Goal: Book appointment/travel/reservation

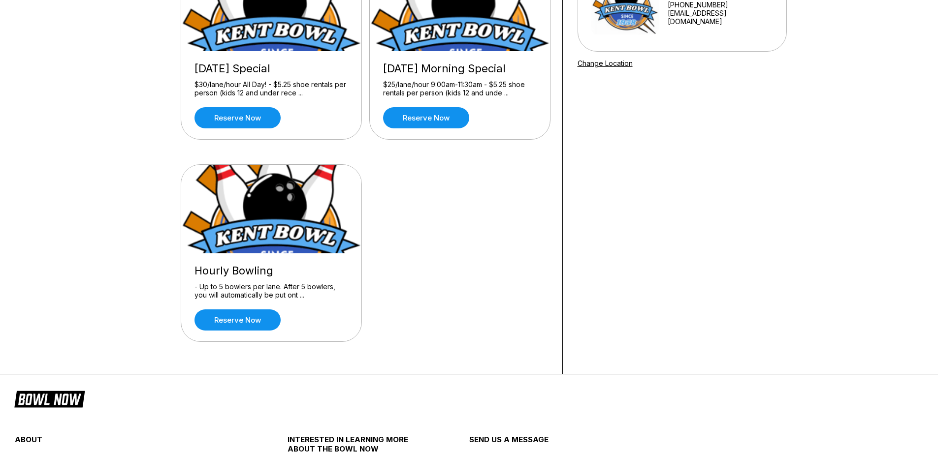
scroll to position [148, 0]
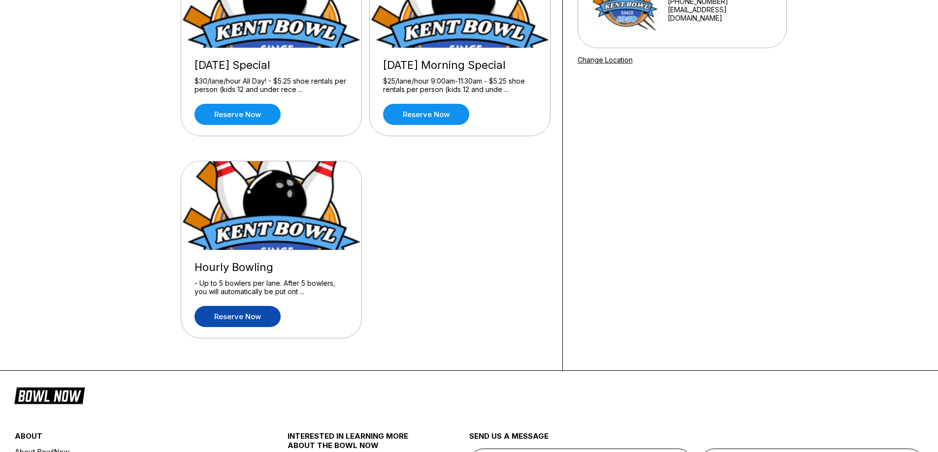
click at [254, 321] on link "Reserve now" at bounding box center [237, 316] width 86 height 21
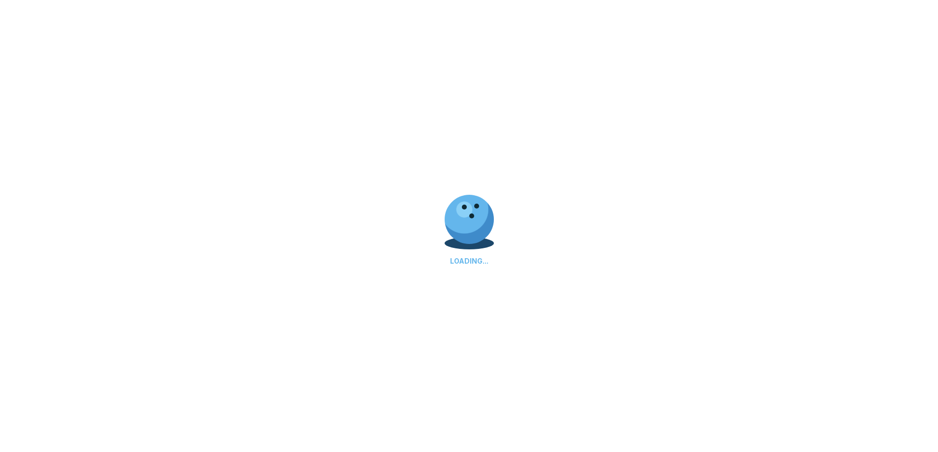
scroll to position [0, 0]
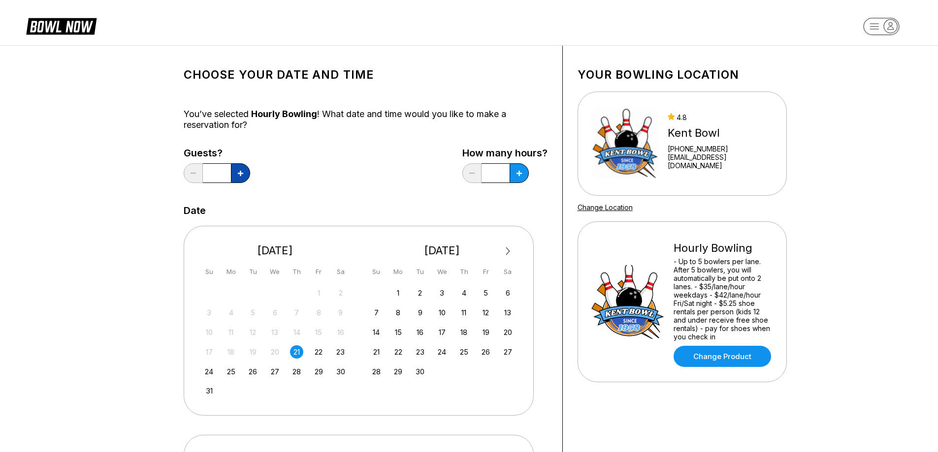
click at [236, 175] on button at bounding box center [240, 173] width 19 height 20
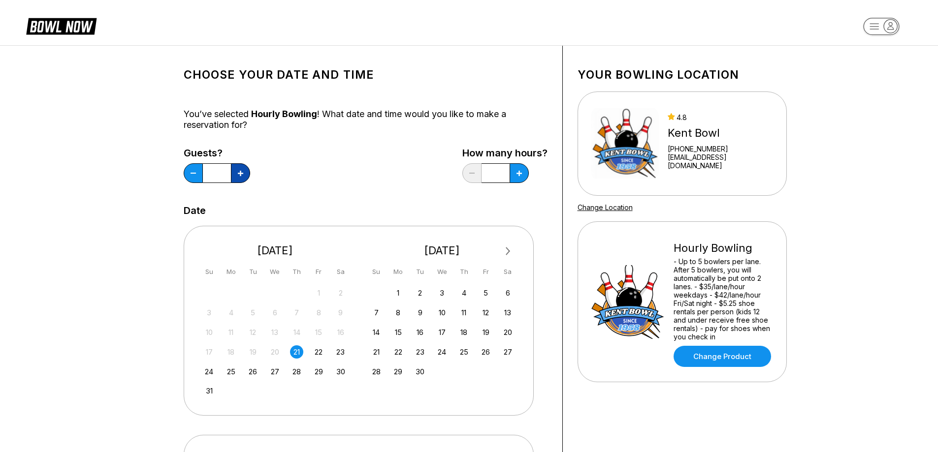
click at [236, 175] on button at bounding box center [240, 173] width 19 height 20
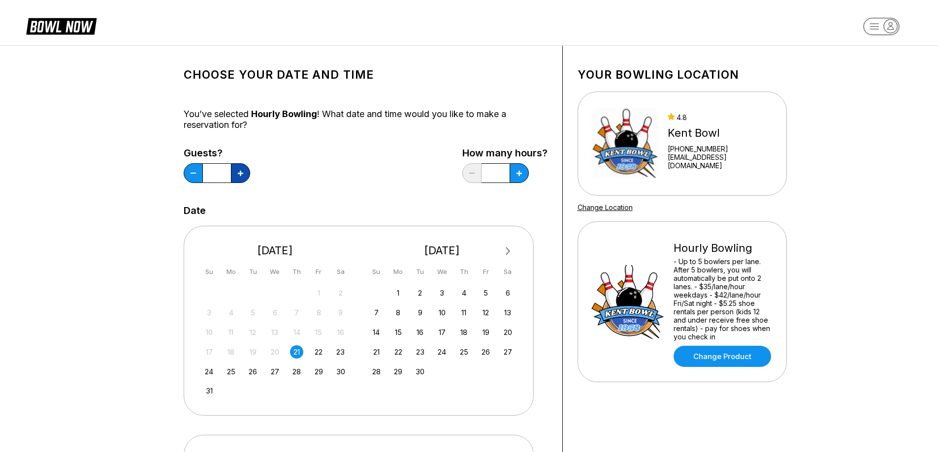
click at [236, 175] on button at bounding box center [240, 173] width 19 height 20
type input "**"
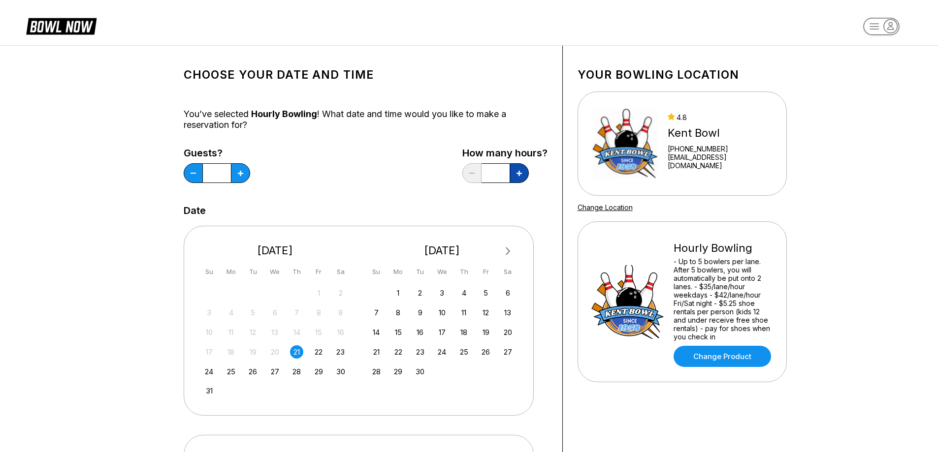
click at [250, 176] on button at bounding box center [240, 173] width 19 height 20
click at [250, 174] on button at bounding box center [240, 173] width 19 height 20
type input "*"
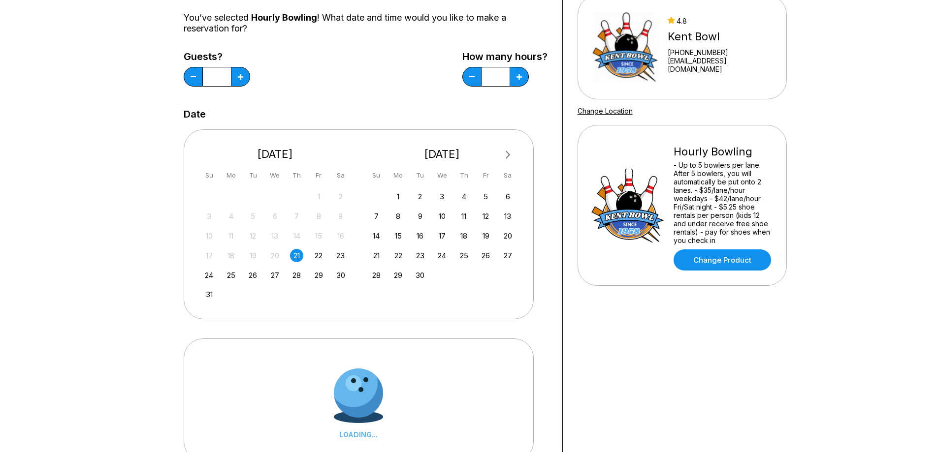
scroll to position [98, 0]
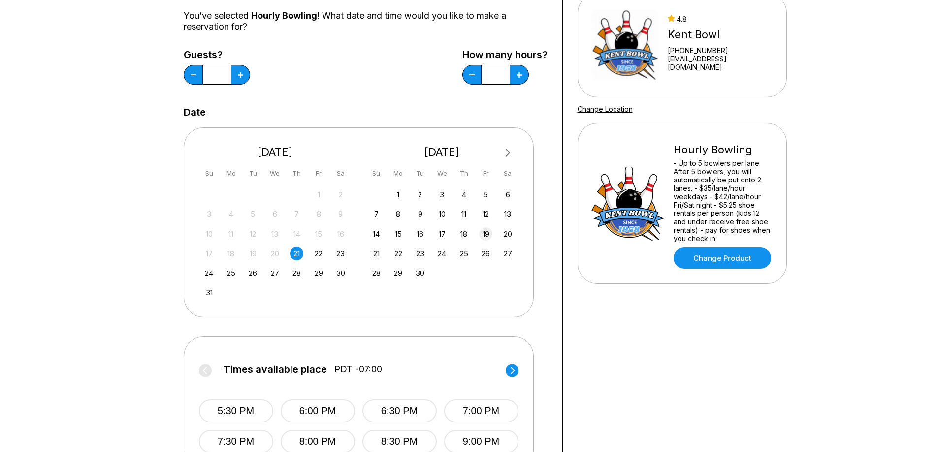
click at [487, 235] on div "19" at bounding box center [485, 233] width 13 height 13
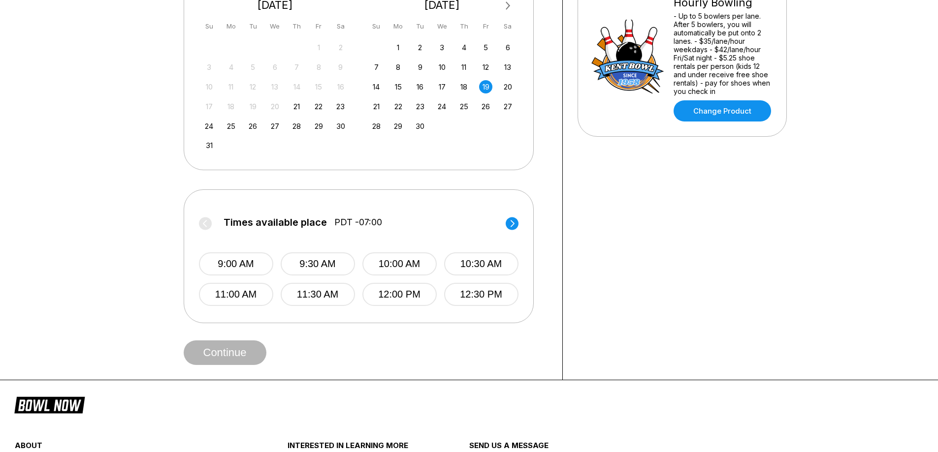
scroll to position [246, 0]
